Goal: Check status: Check status

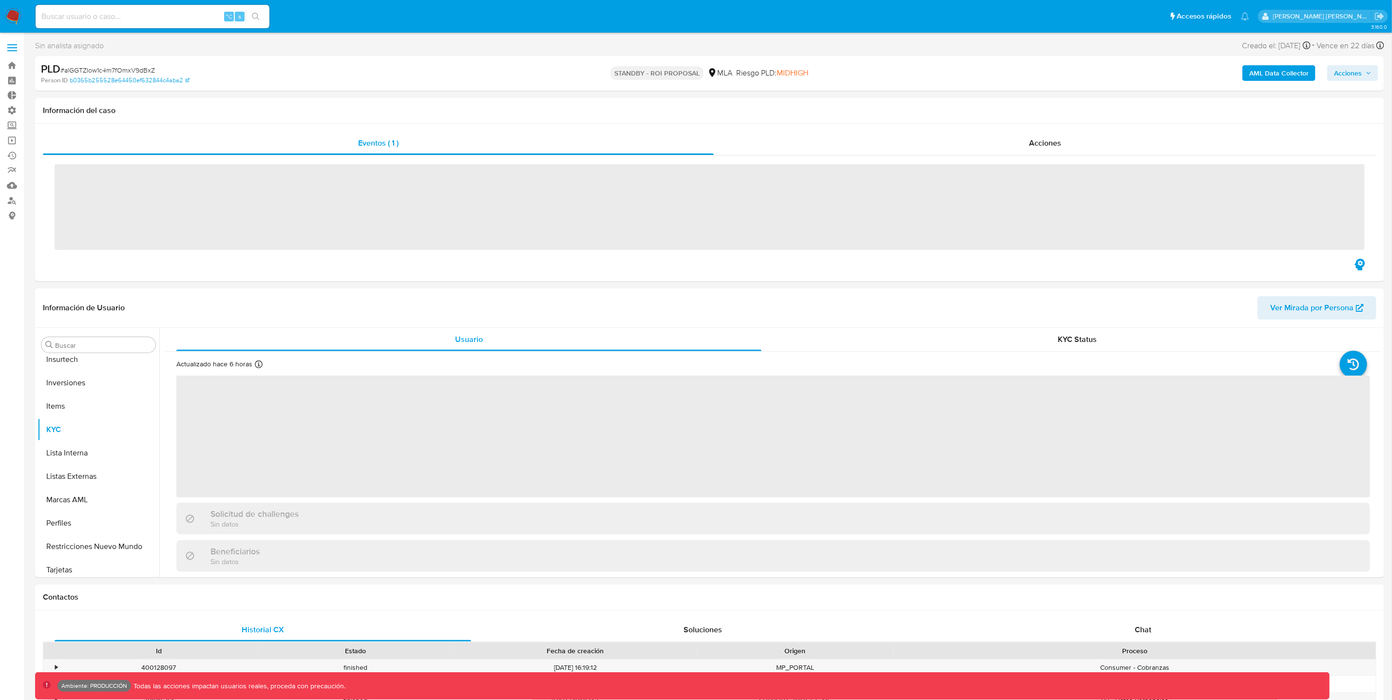
scroll to position [458, 0]
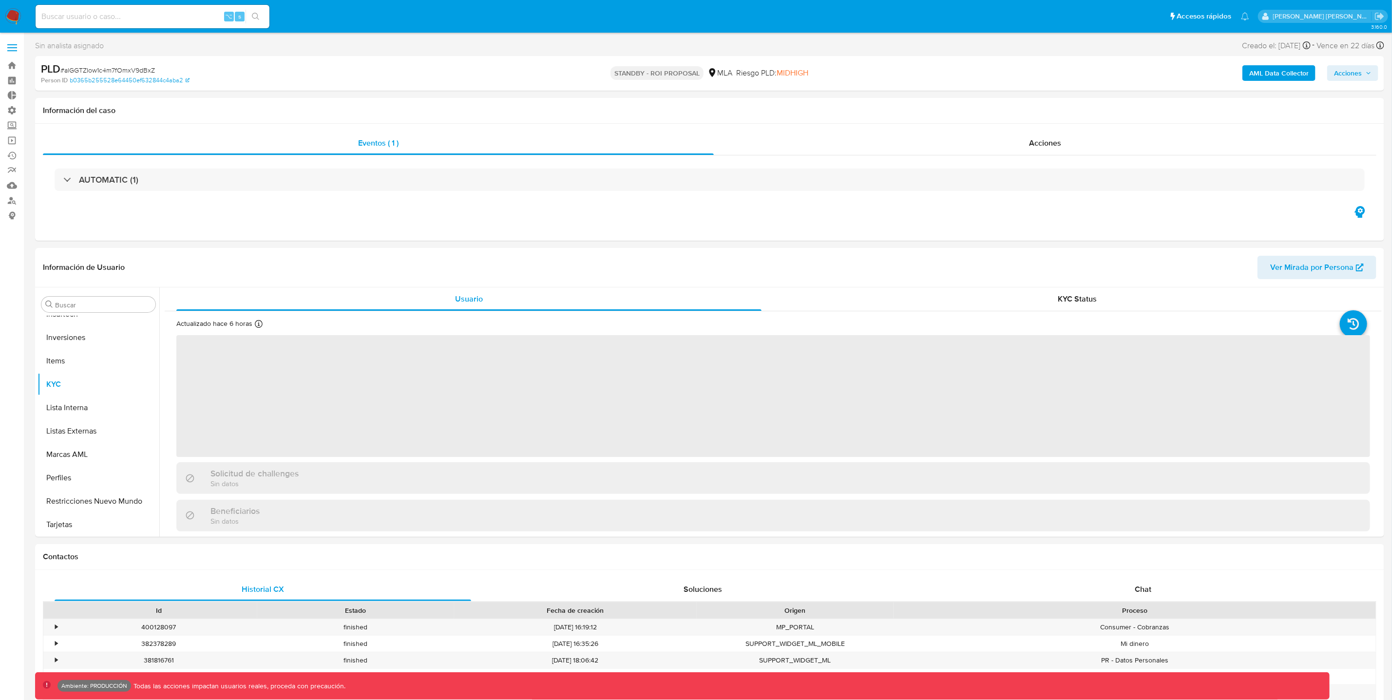
select select "10"
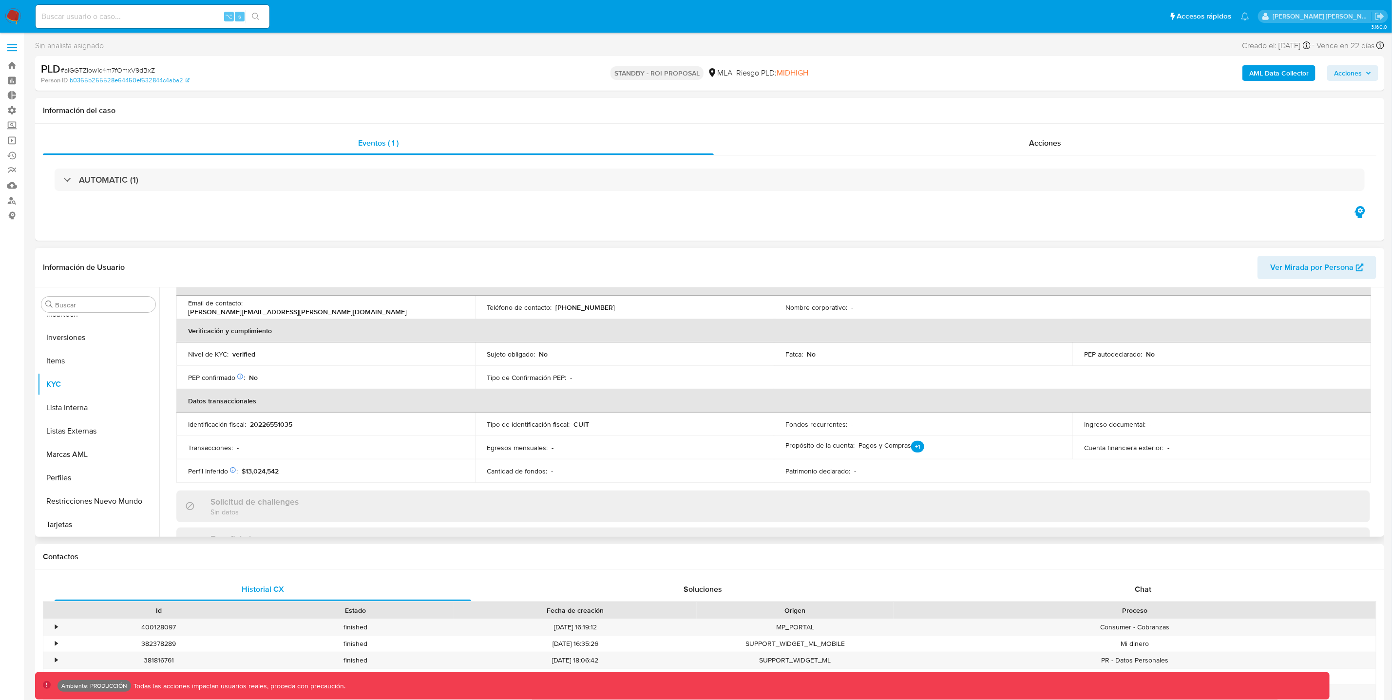
scroll to position [0, 0]
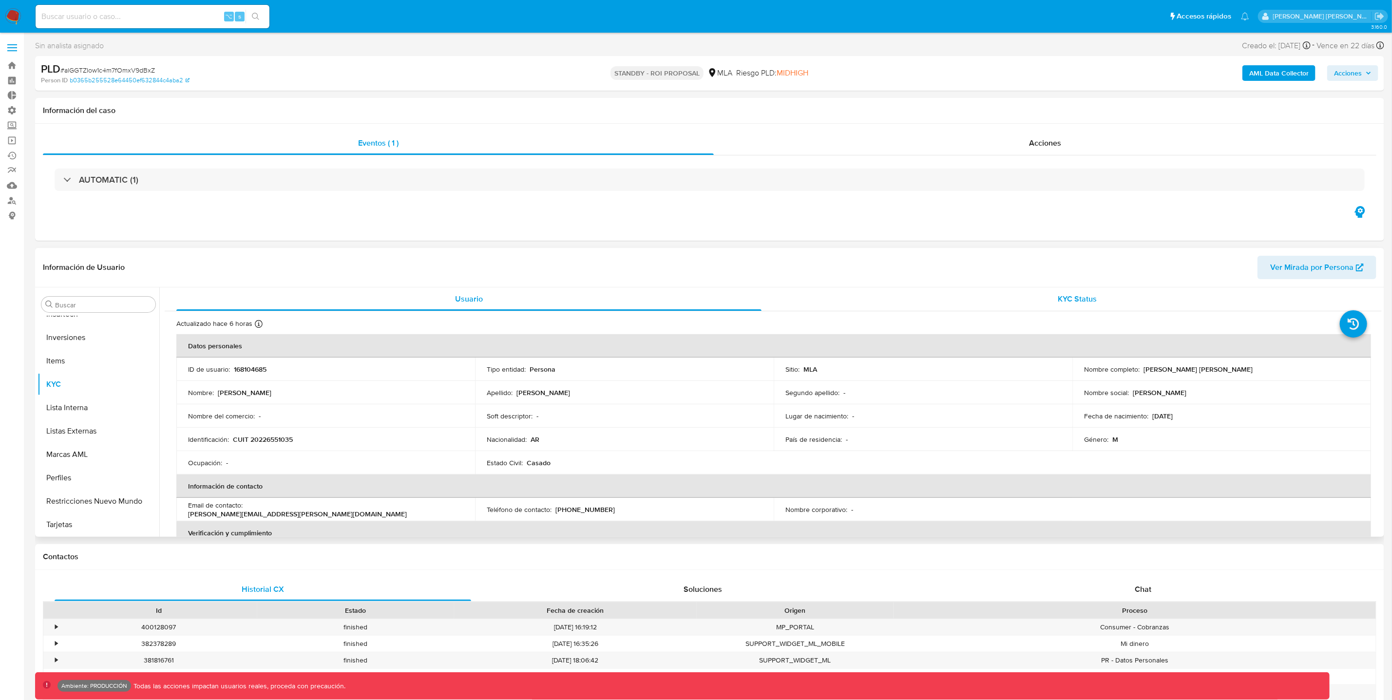
click at [1088, 300] on span "KYC Status" at bounding box center [1077, 298] width 39 height 11
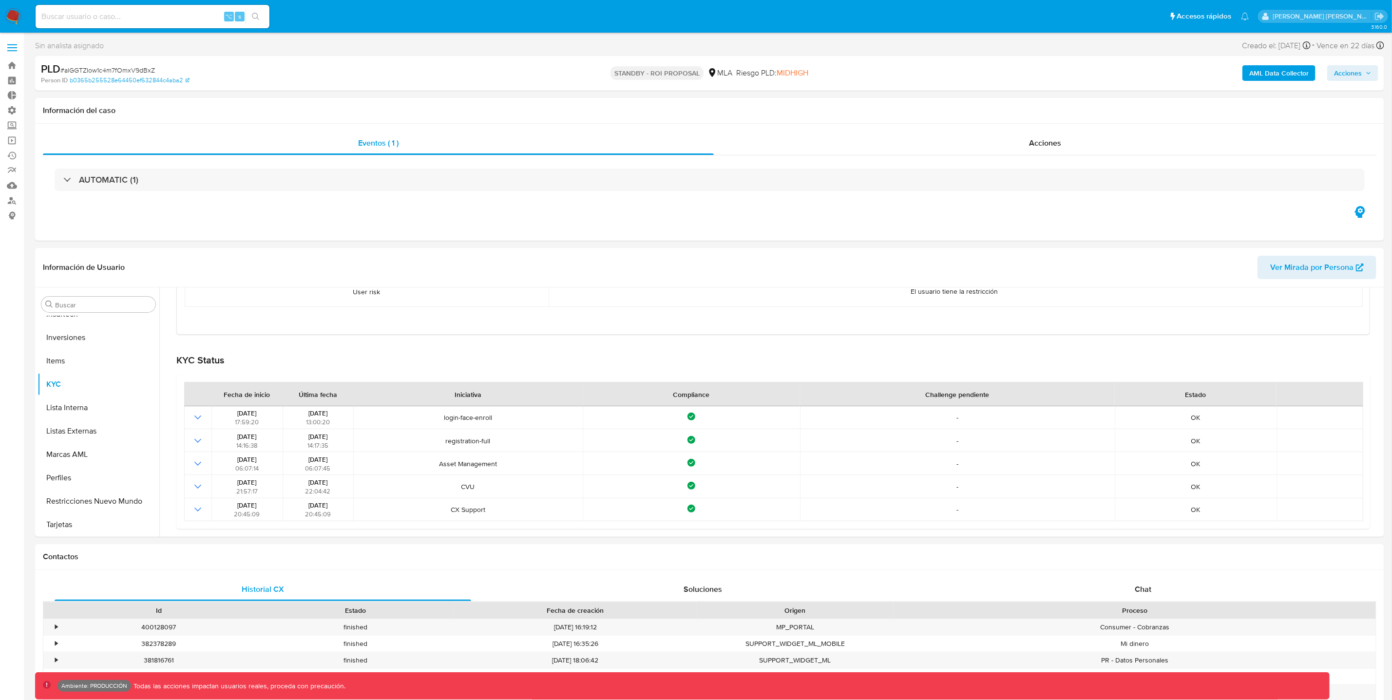
scroll to position [202, 0]
click at [86, 20] on input at bounding box center [153, 16] width 234 height 13
paste input "200337803"
type input "200337803"
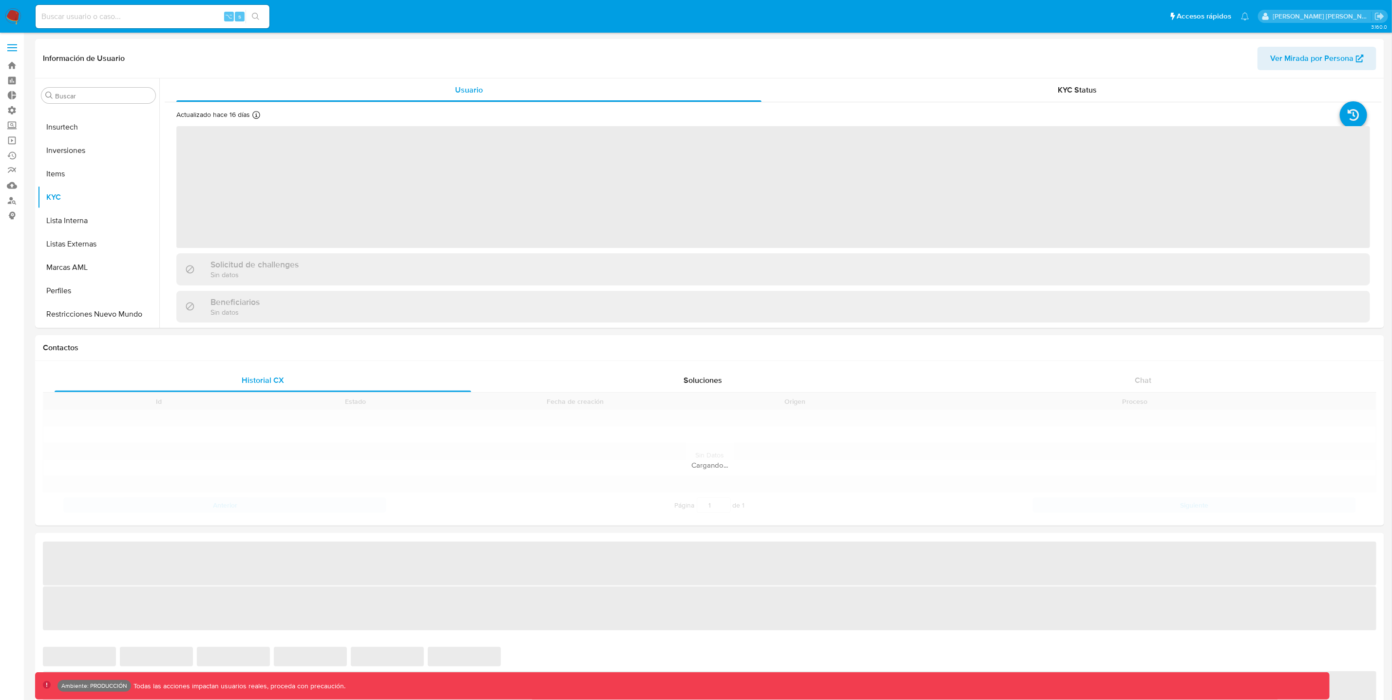
scroll to position [458, 0]
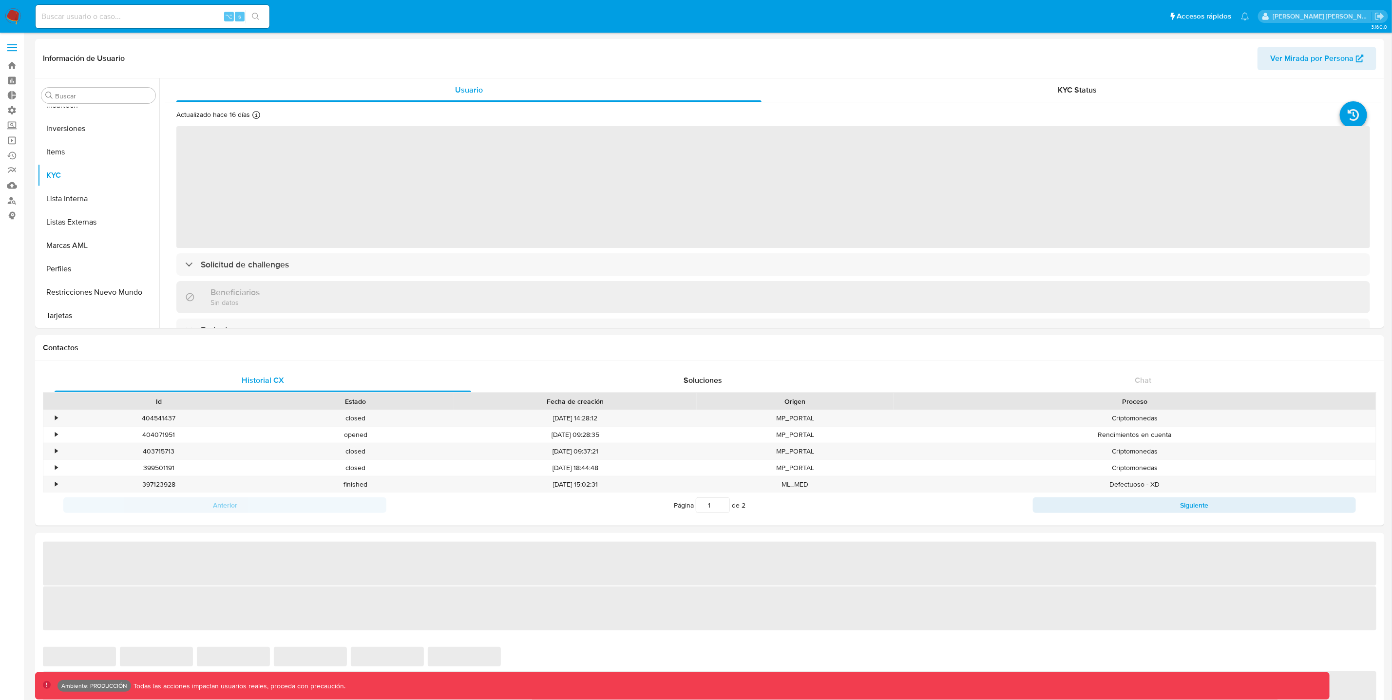
select select "10"
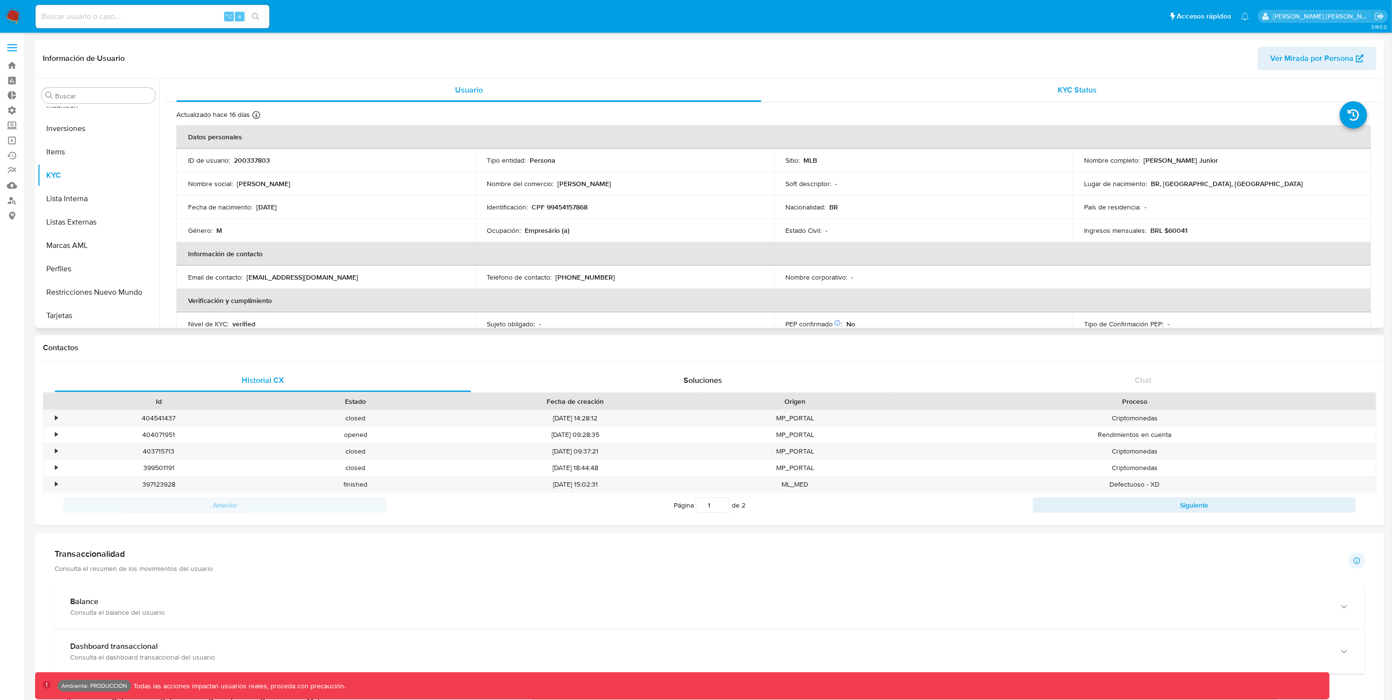
click at [1097, 93] on div "KYC Status" at bounding box center [1077, 89] width 585 height 23
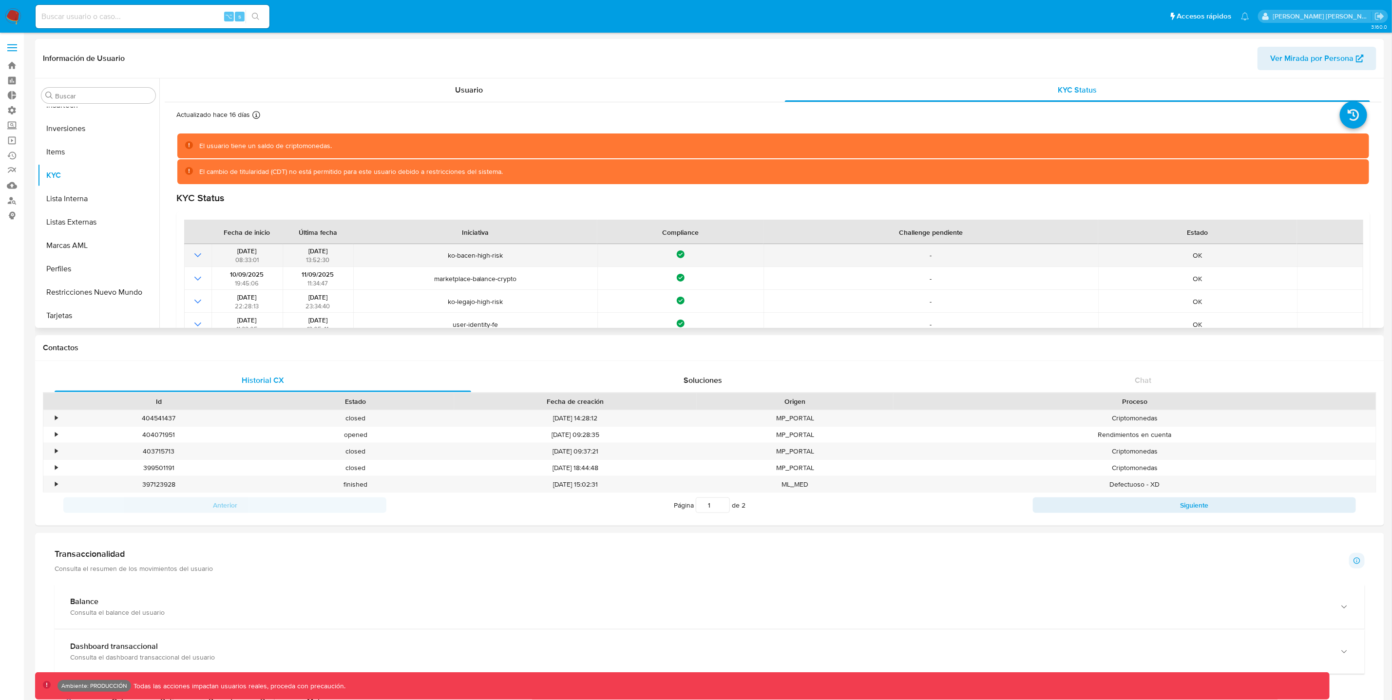
drag, startPoint x: 301, startPoint y: 251, endPoint x: 342, endPoint y: 247, distance: 41.6
click at [342, 247] on div "[DATE] 13:52:30" at bounding box center [317, 256] width 65 height 18
click at [198, 255] on icon "Mostrar operación" at bounding box center [198, 255] width 12 height 12
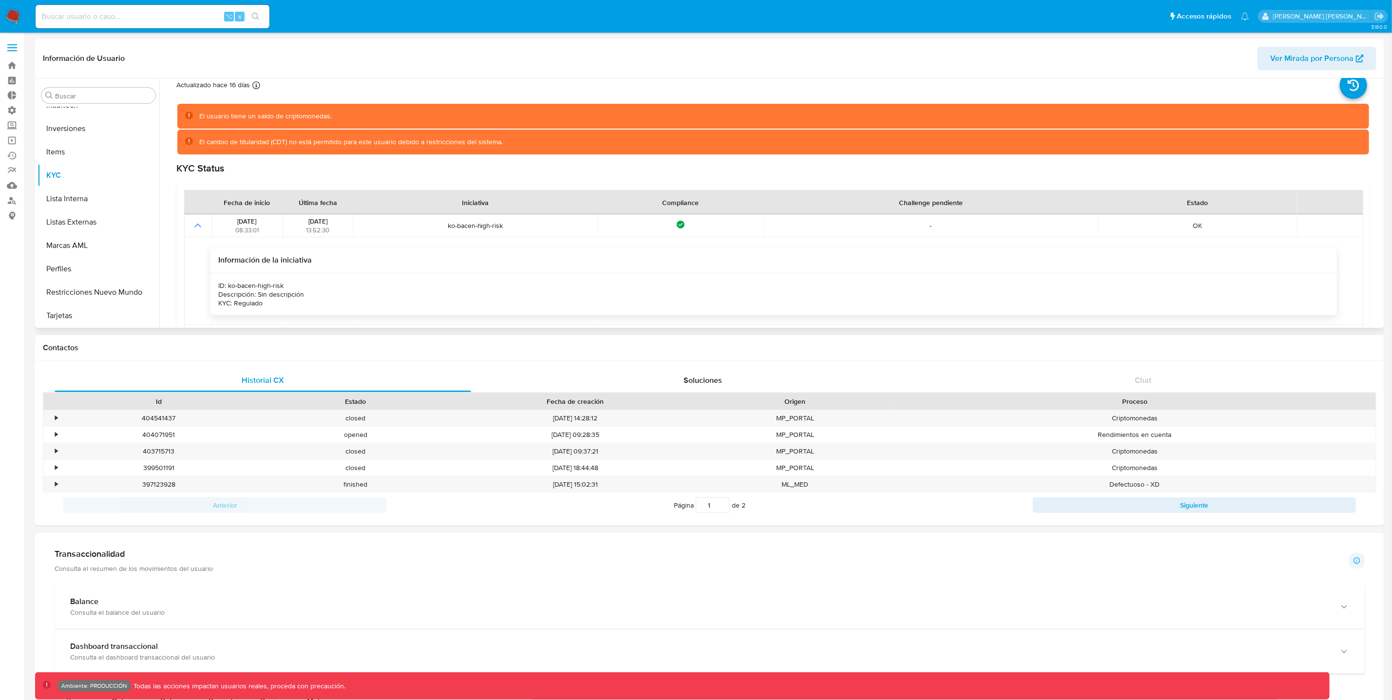
scroll to position [31, 0]
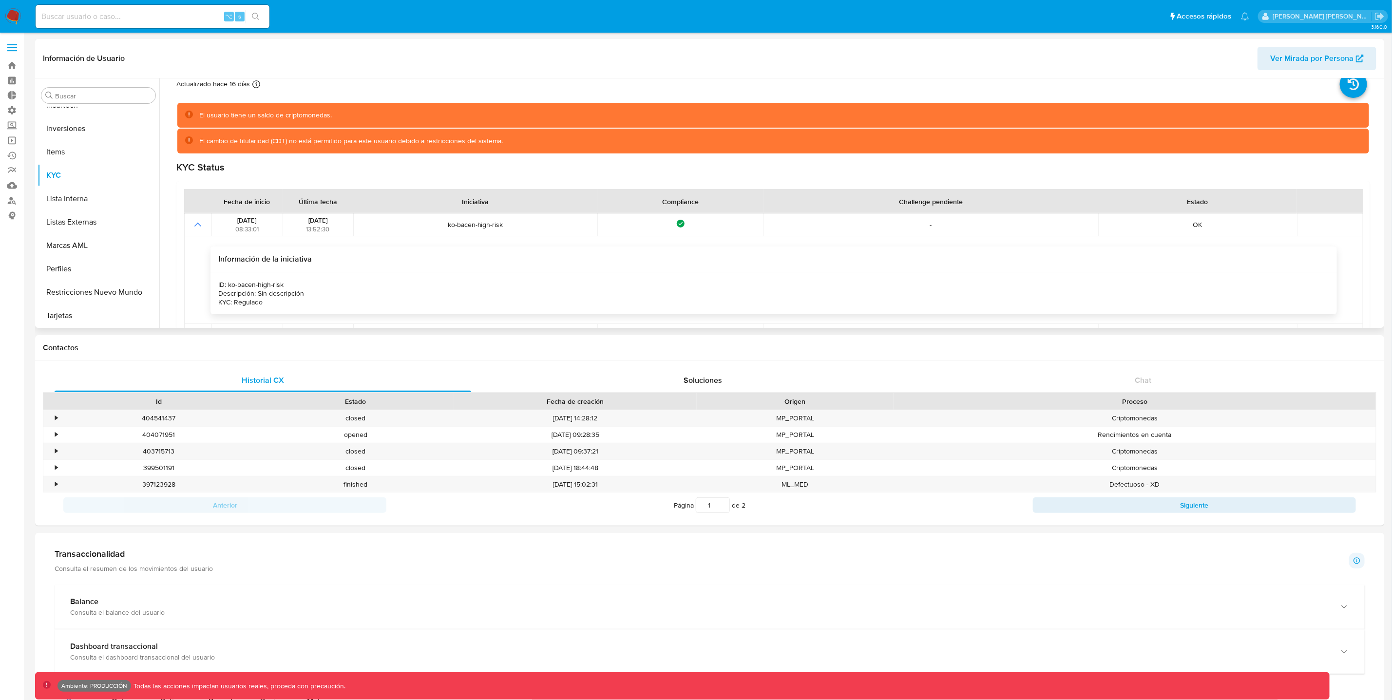
drag, startPoint x: 287, startPoint y: 283, endPoint x: 229, endPoint y: 284, distance: 58.5
click at [229, 284] on div "ID: ko-bacen-high-risk Descripción: Sin descripción KYC: Regulado" at bounding box center [773, 293] width 1126 height 42
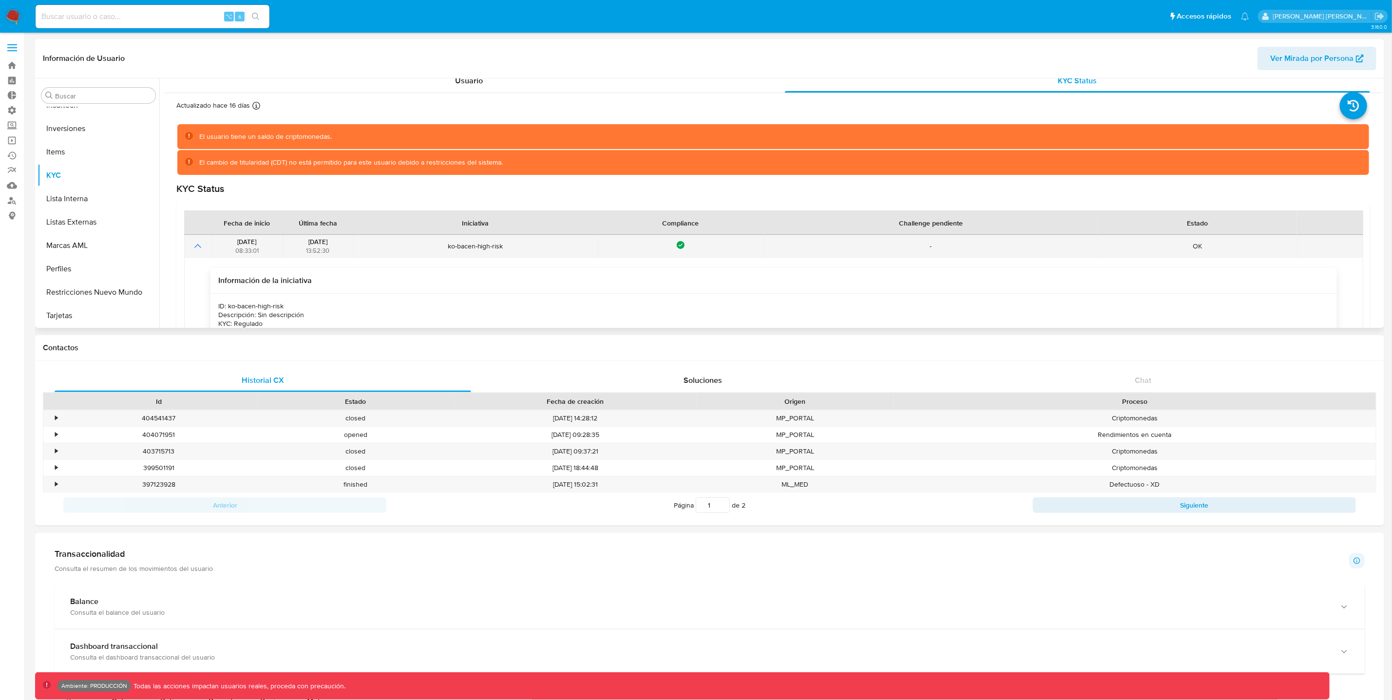
scroll to position [0, 0]
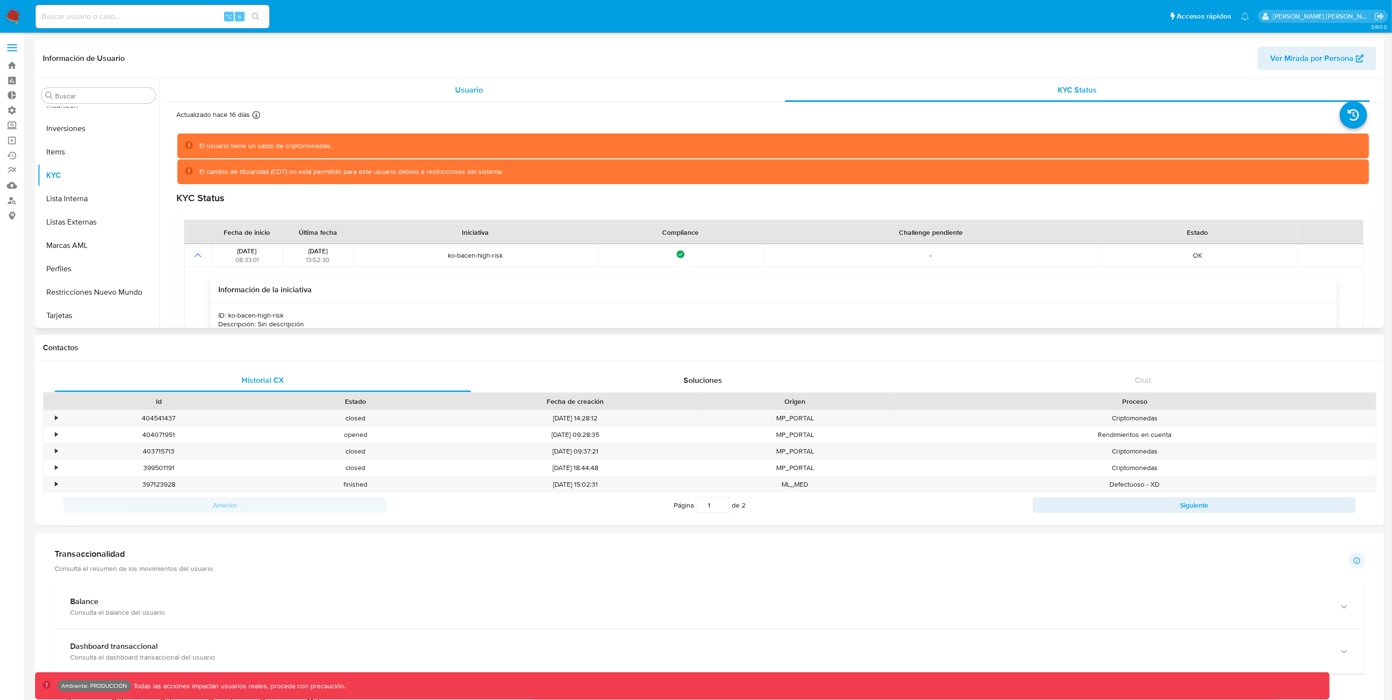
click at [454, 92] on div "Usuario" at bounding box center [468, 89] width 585 height 23
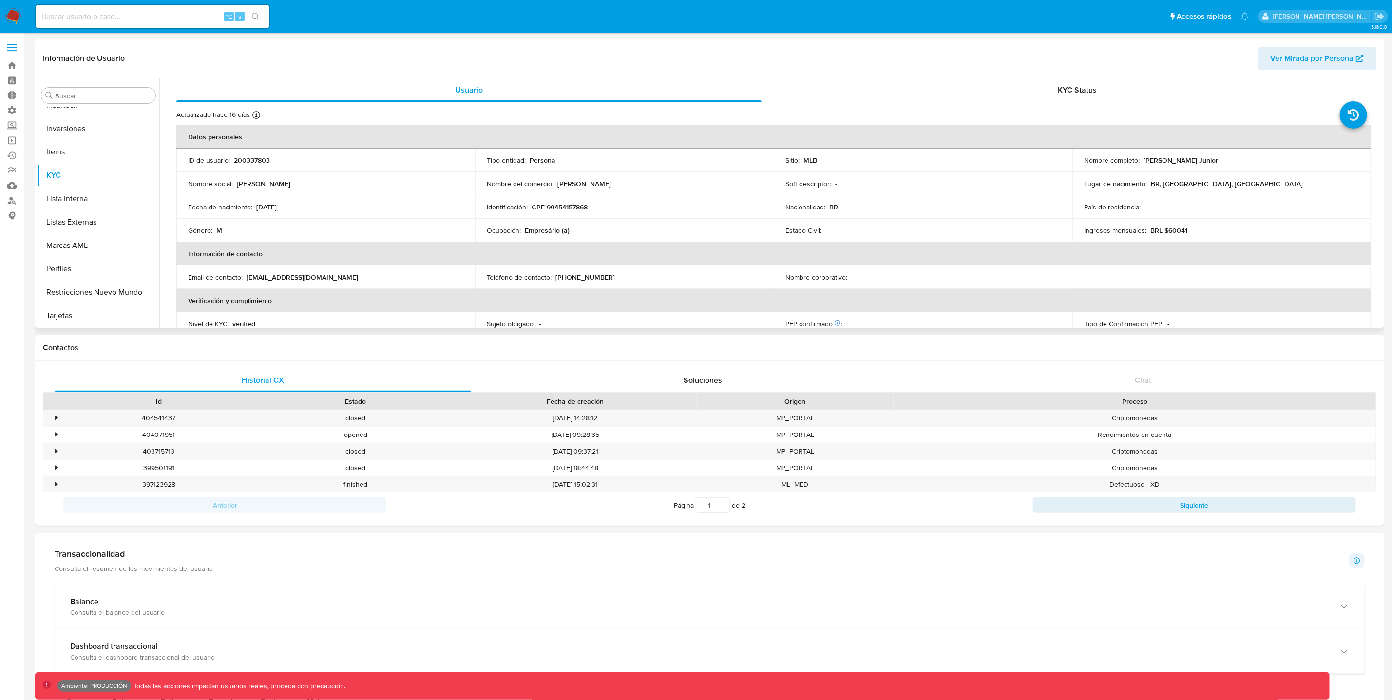
click at [208, 265] on th "Información de contacto" at bounding box center [773, 253] width 1195 height 23
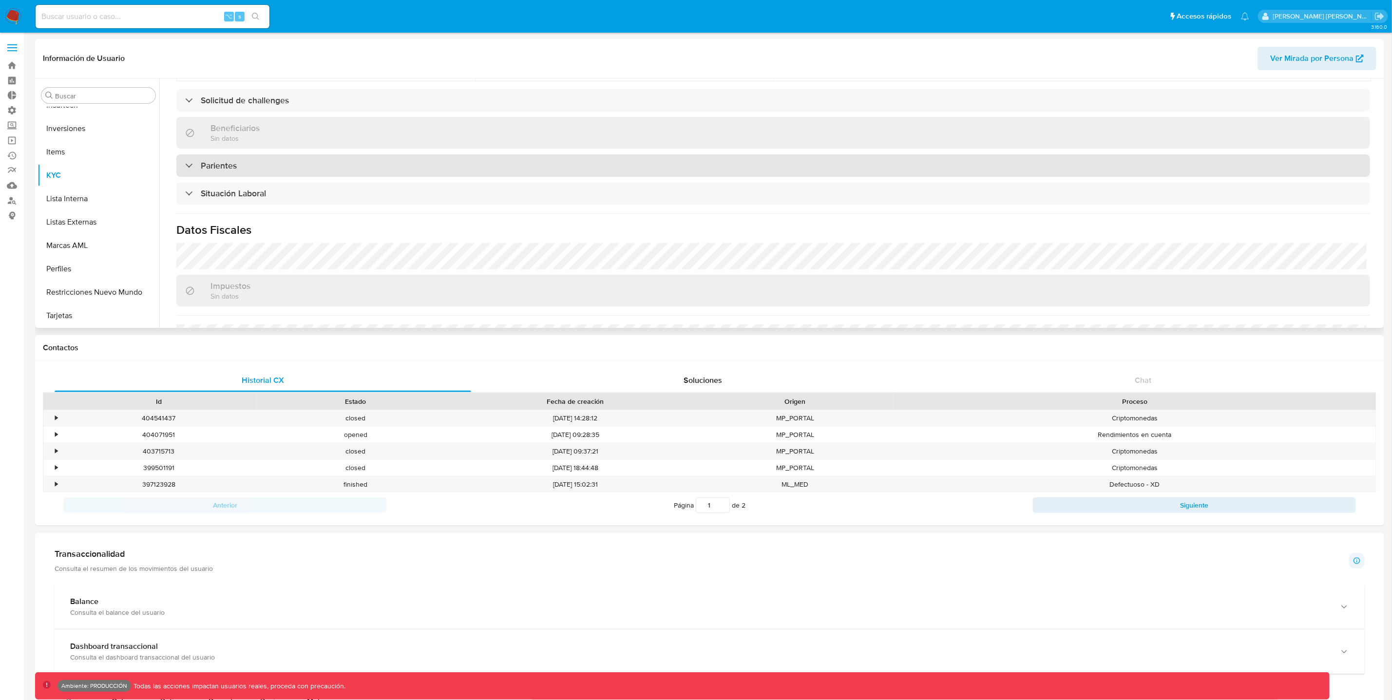
scroll to position [226, 0]
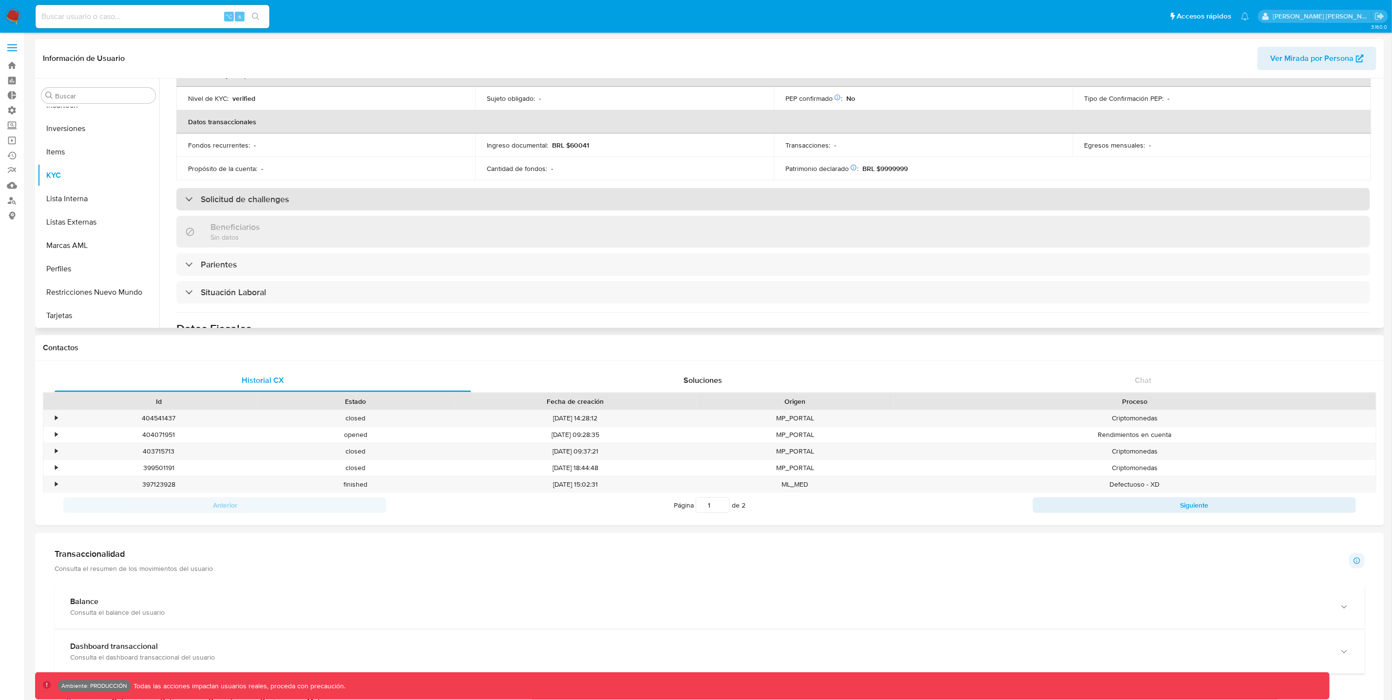
click at [185, 200] on div "Solicitud de challenges" at bounding box center [237, 199] width 104 height 11
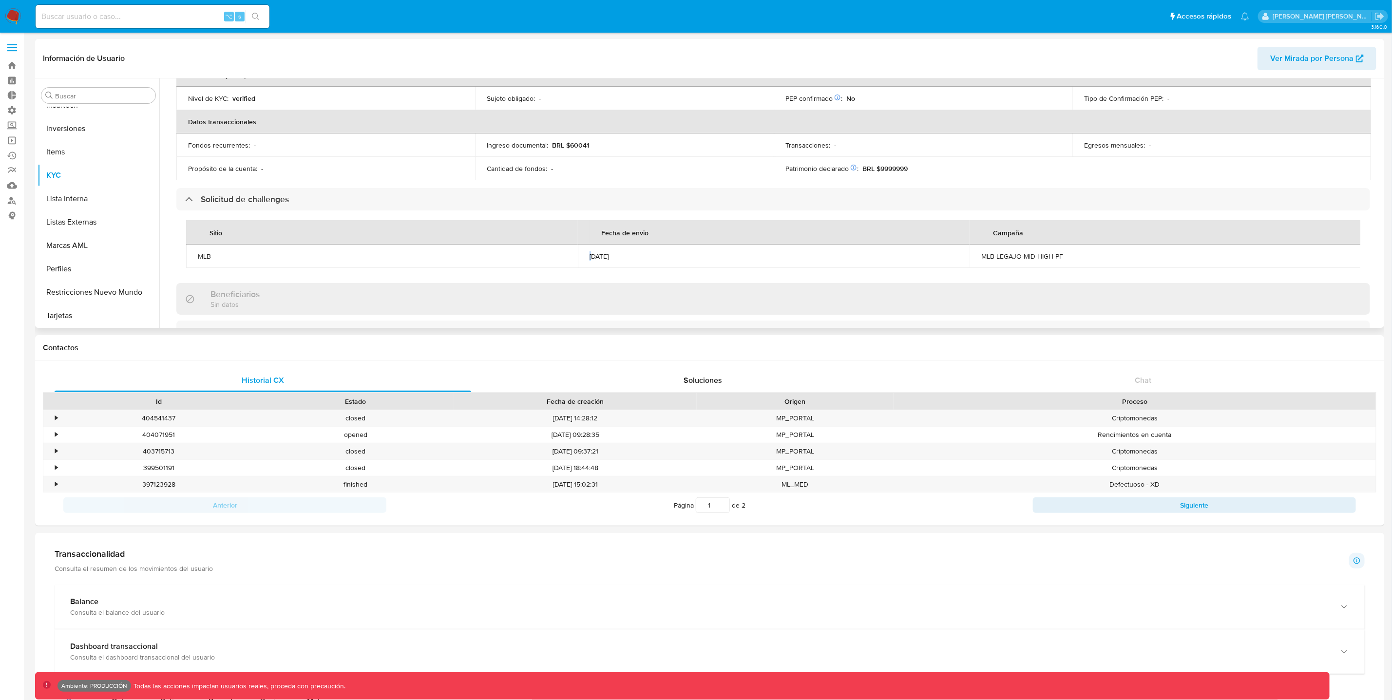
drag, startPoint x: 591, startPoint y: 256, endPoint x: 662, endPoint y: 252, distance: 70.8
click at [662, 252] on div "[DATE]" at bounding box center [774, 256] width 368 height 9
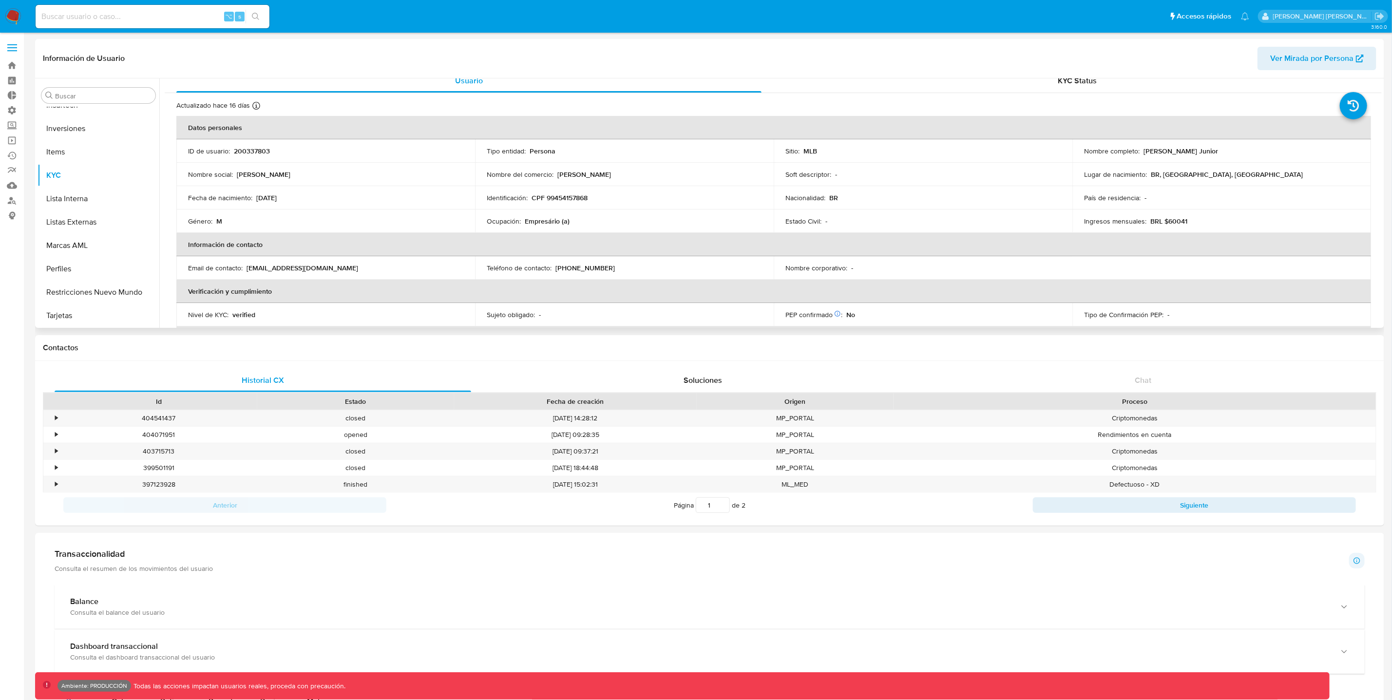
scroll to position [0, 0]
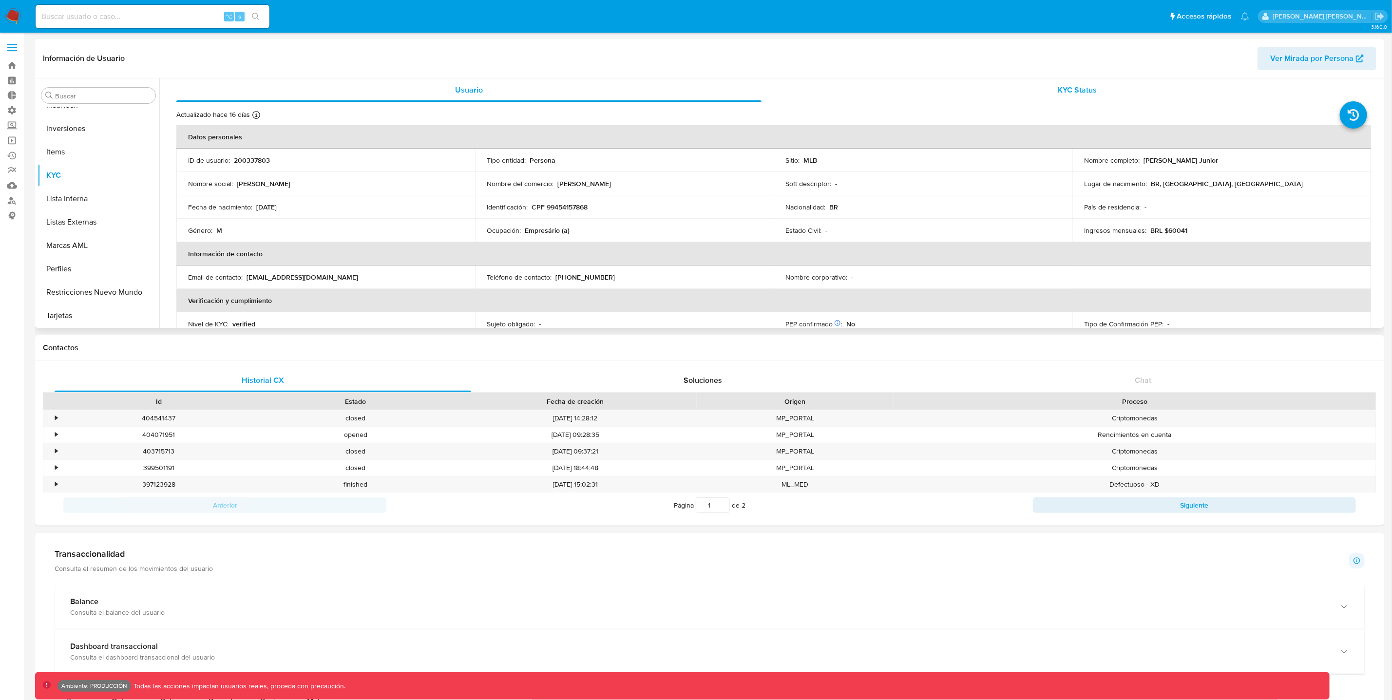
click at [1079, 97] on div "KYC Status" at bounding box center [1077, 89] width 585 height 23
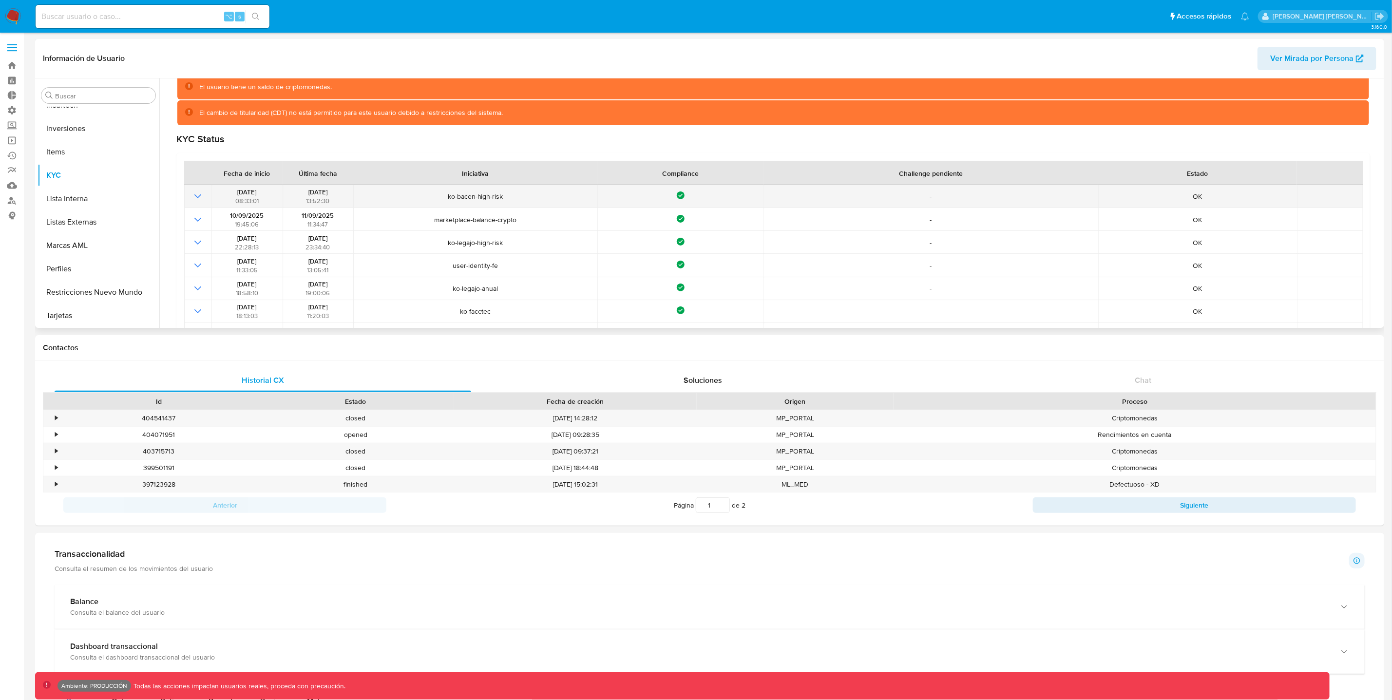
scroll to position [60, 0]
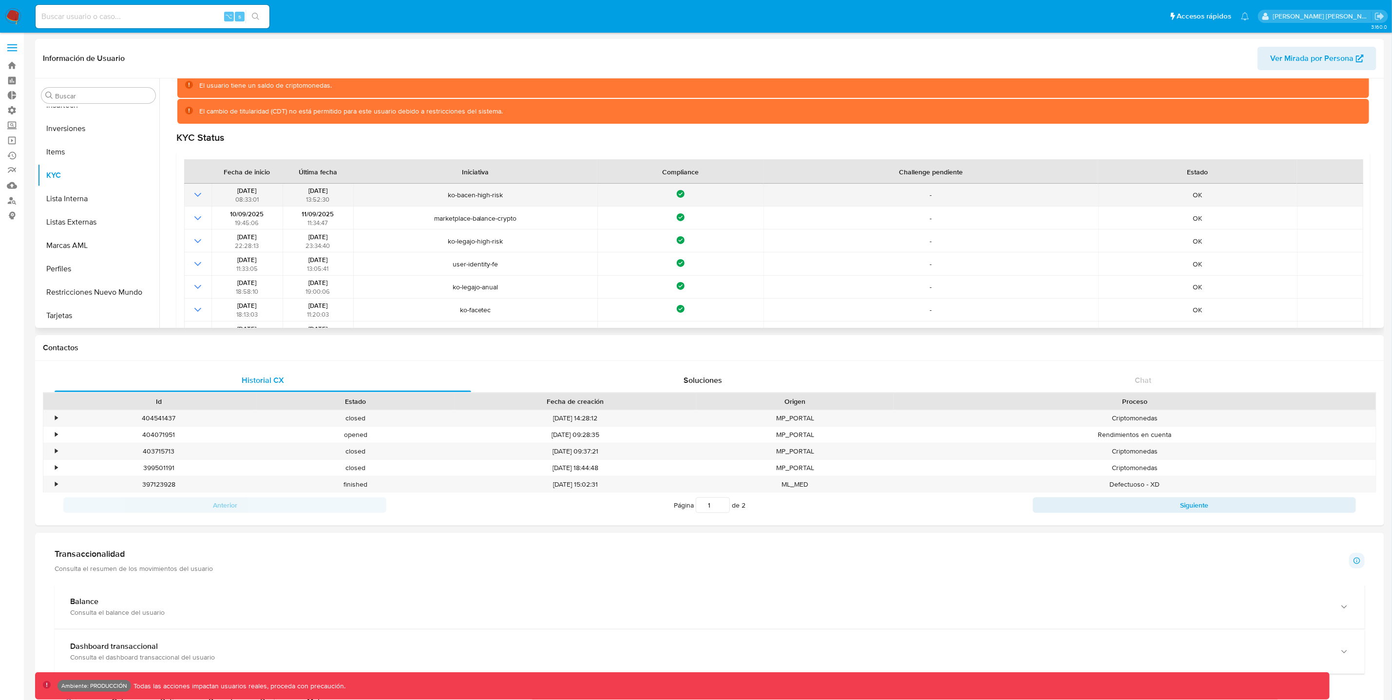
click at [196, 194] on icon "Mostrar operación" at bounding box center [198, 195] width 12 height 12
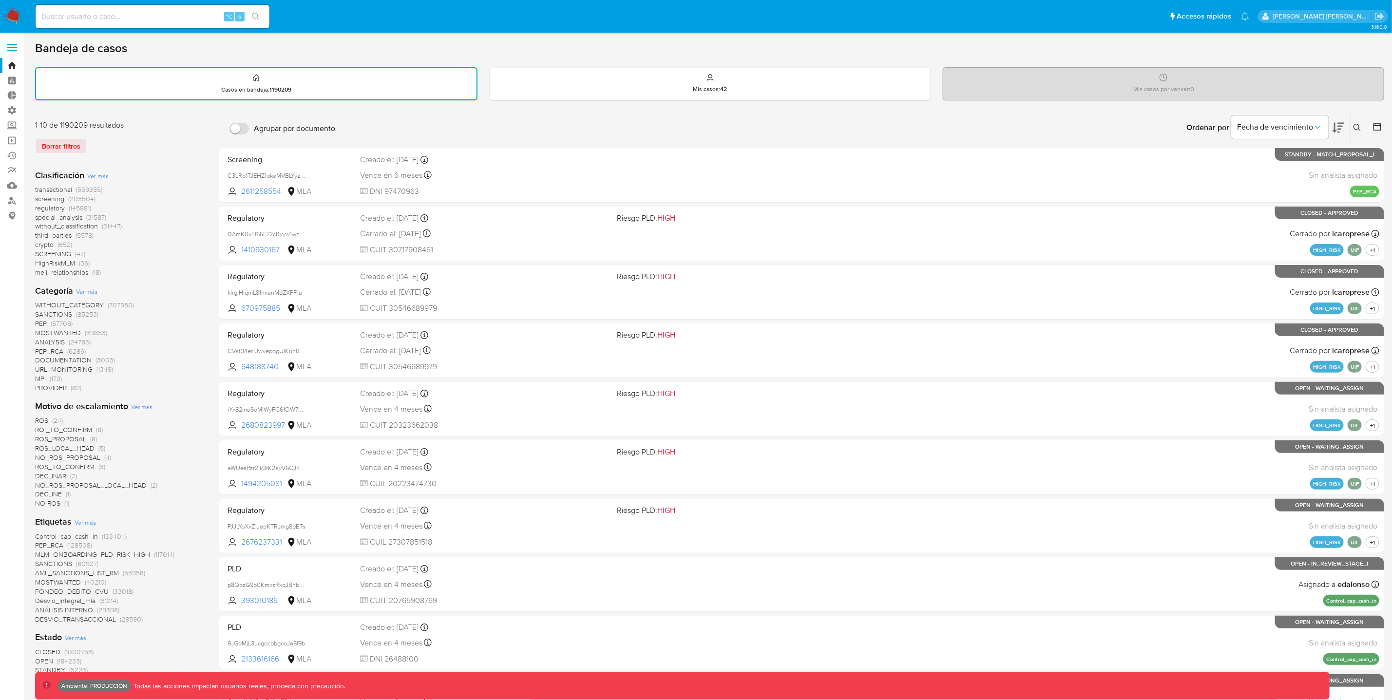
click at [127, 20] on input at bounding box center [153, 16] width 234 height 13
paste input "1273009574"
type input "1273009574"
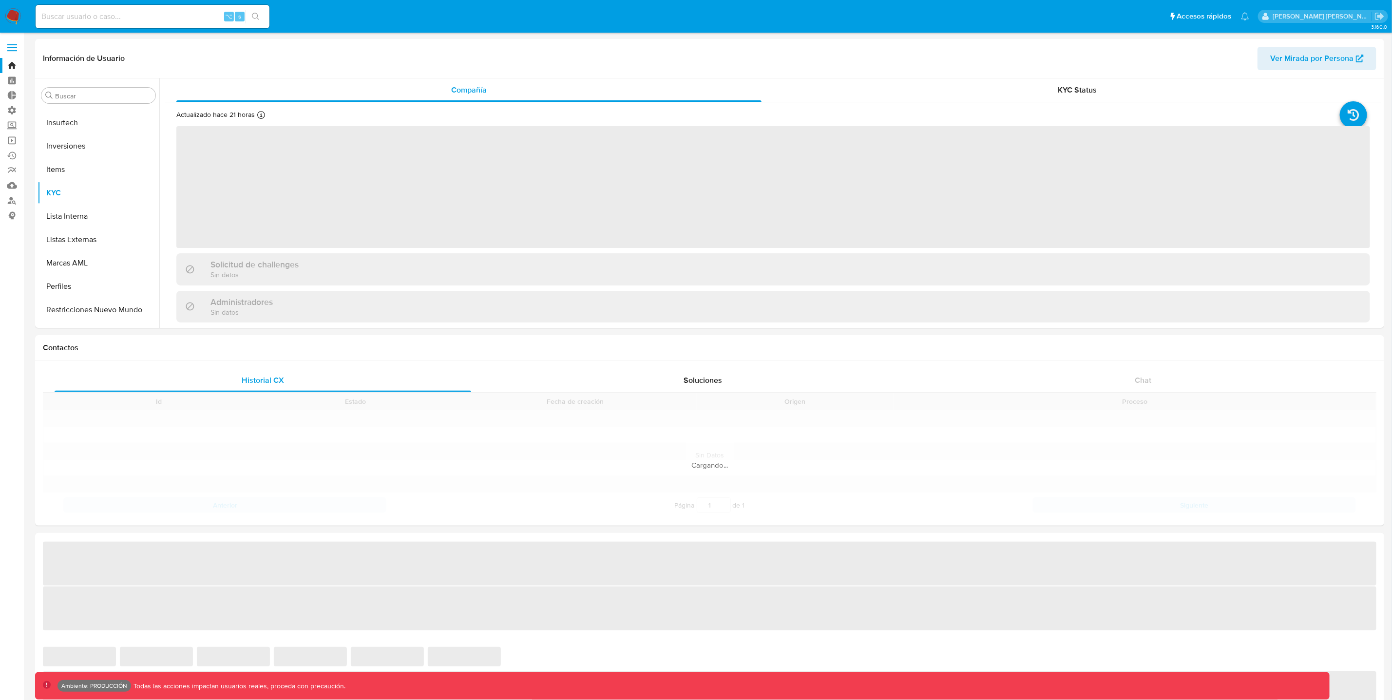
scroll to position [458, 0]
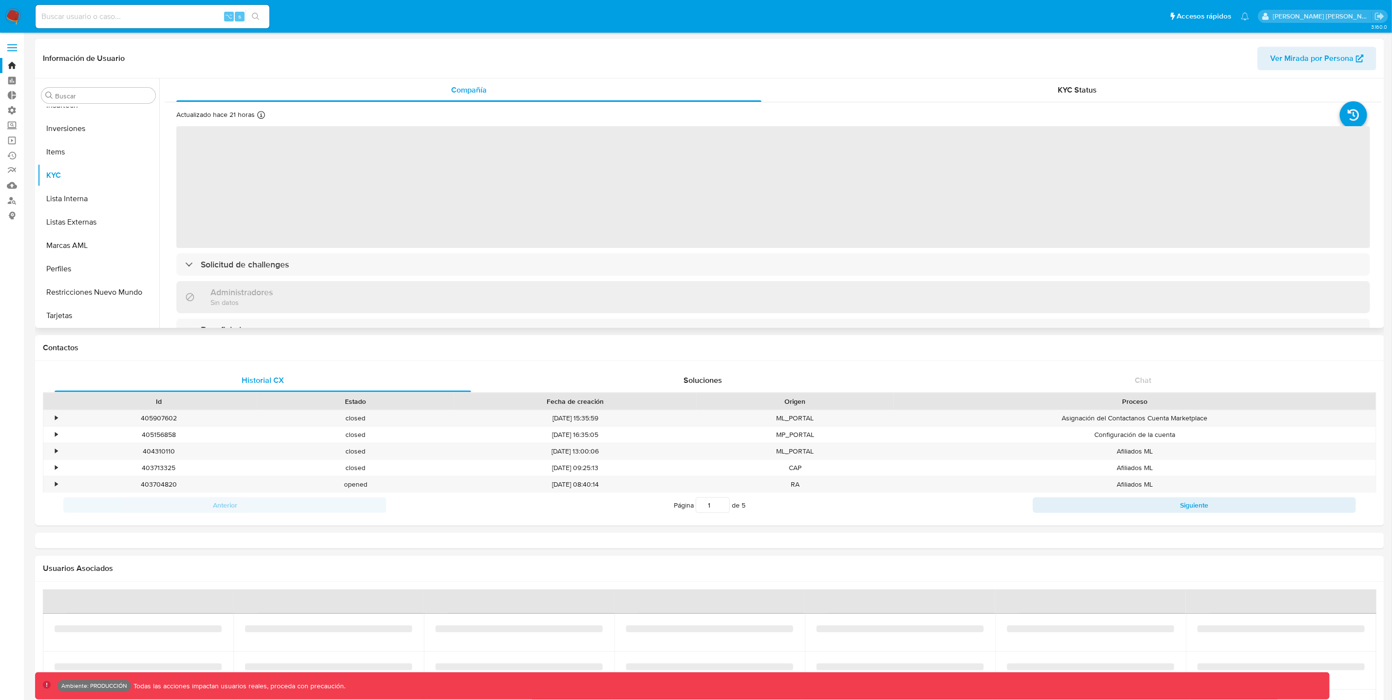
select select "10"
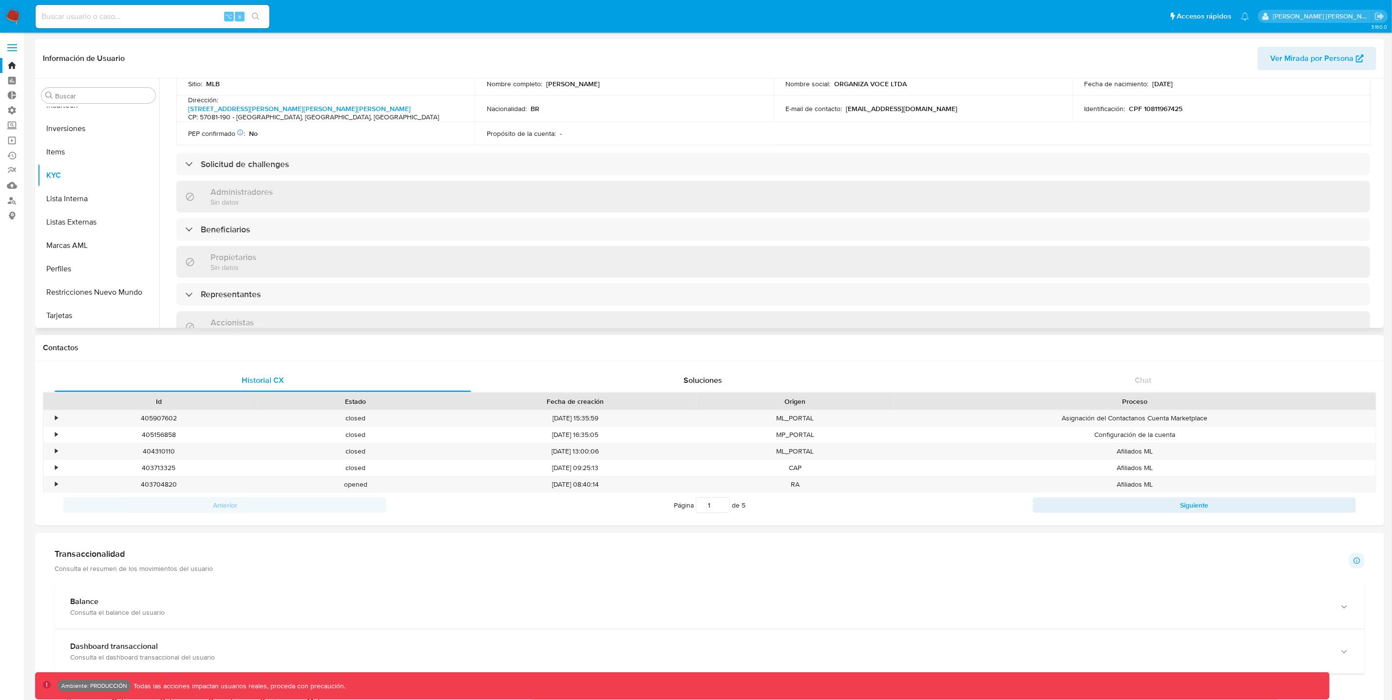
scroll to position [318, 0]
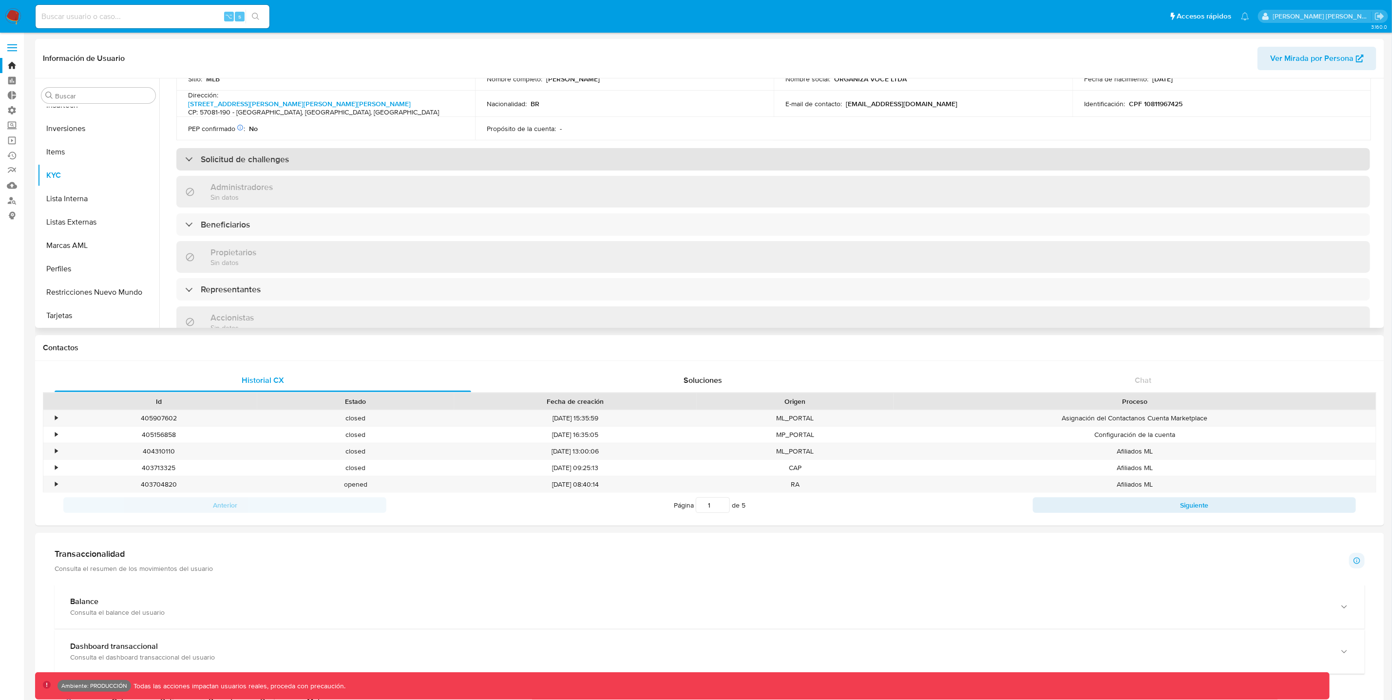
click at [193, 154] on div "Solicitud de challenges" at bounding box center [237, 159] width 104 height 11
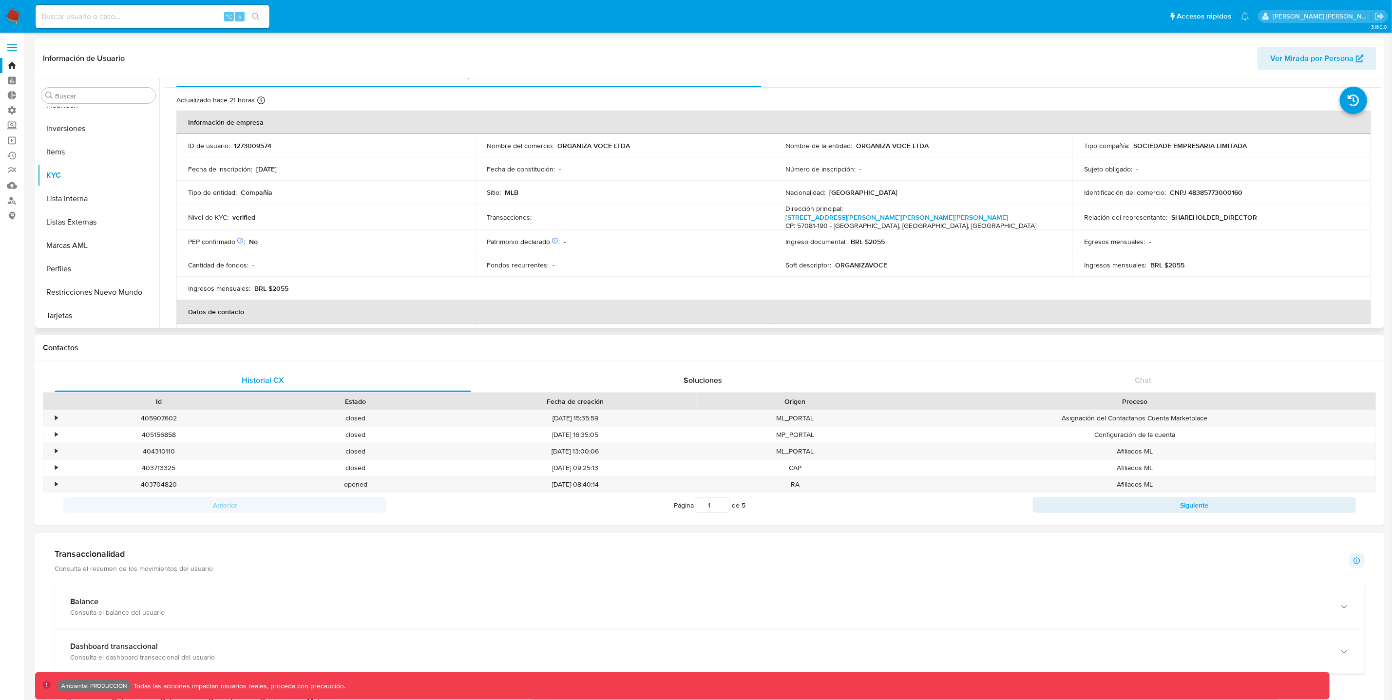
scroll to position [0, 0]
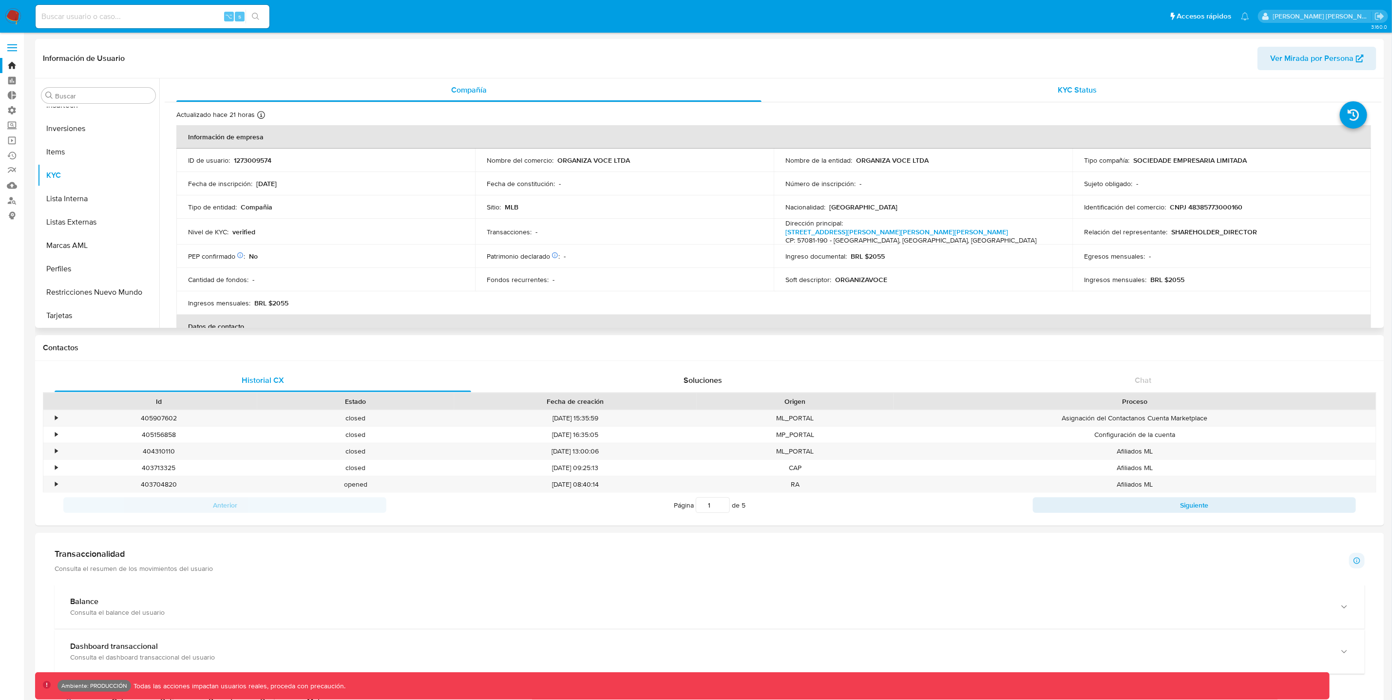
click at [1090, 90] on span "KYC Status" at bounding box center [1077, 89] width 39 height 11
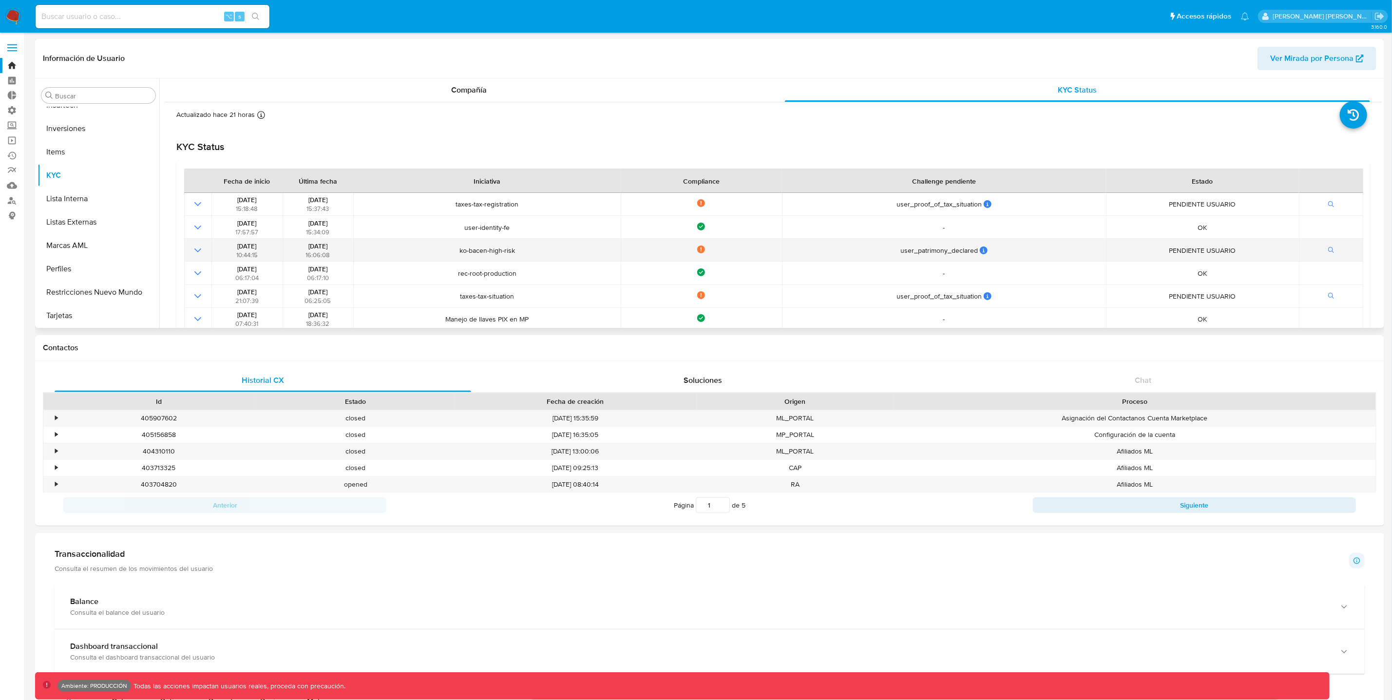
click at [704, 250] on icon at bounding box center [701, 250] width 8 height 8
click at [194, 249] on icon "Mostrar operación" at bounding box center [198, 251] width 12 height 12
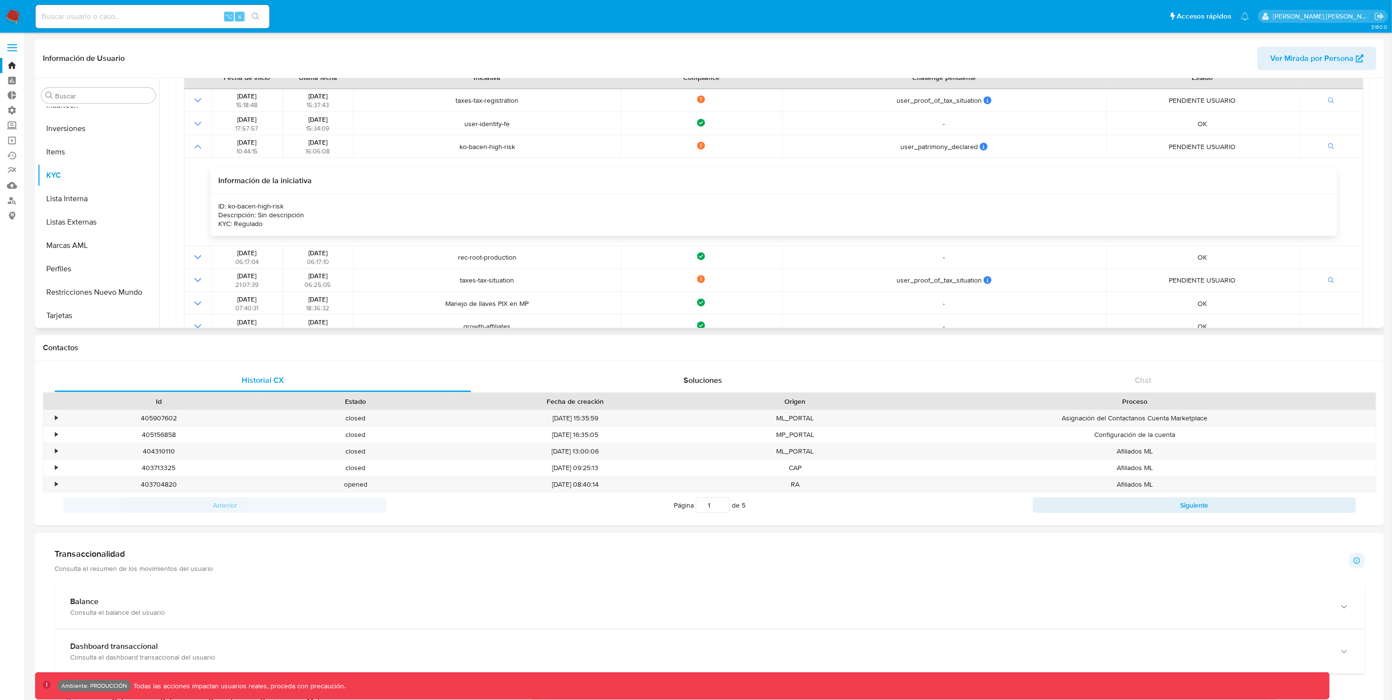
scroll to position [105, 0]
drag, startPoint x: 290, startPoint y: 206, endPoint x: 229, endPoint y: 204, distance: 60.9
click at [229, 204] on div "ID: ko-bacen-high-risk Descripción: Sin descripción KYC: Regulado" at bounding box center [773, 213] width 1126 height 42
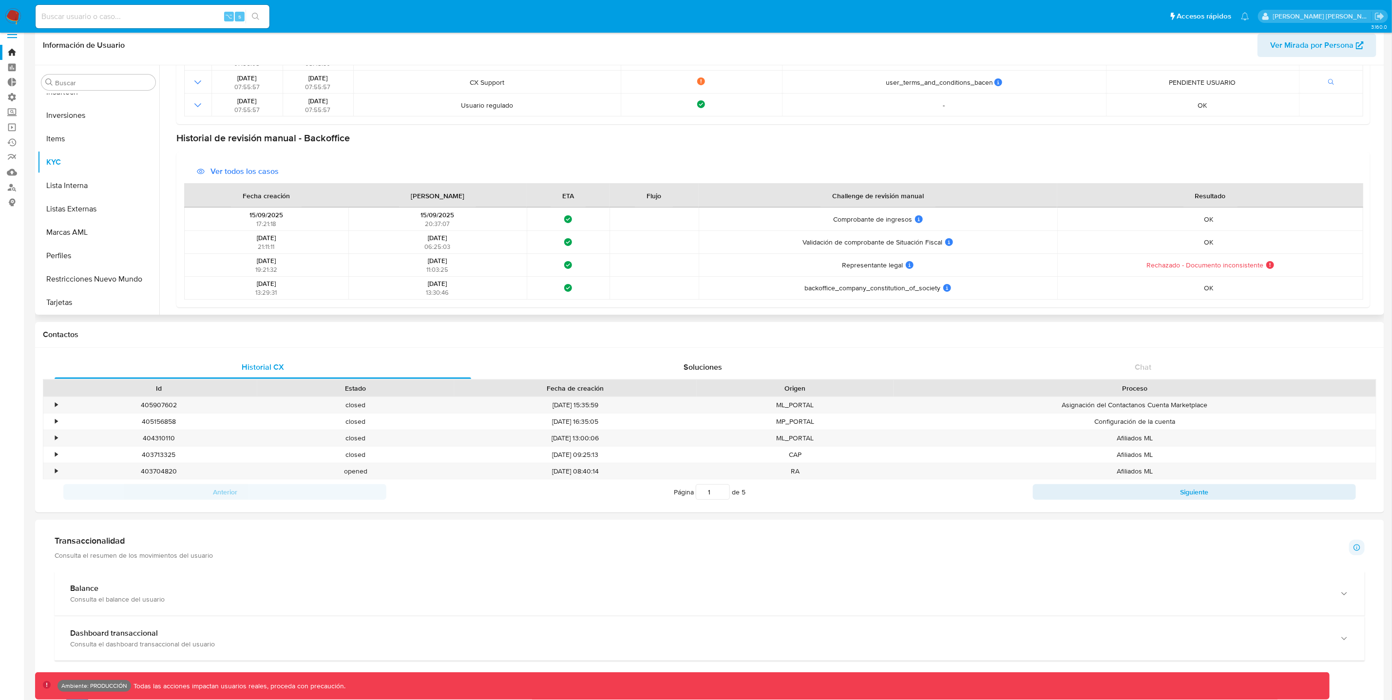
scroll to position [14, 0]
